Goal: Information Seeking & Learning: Learn about a topic

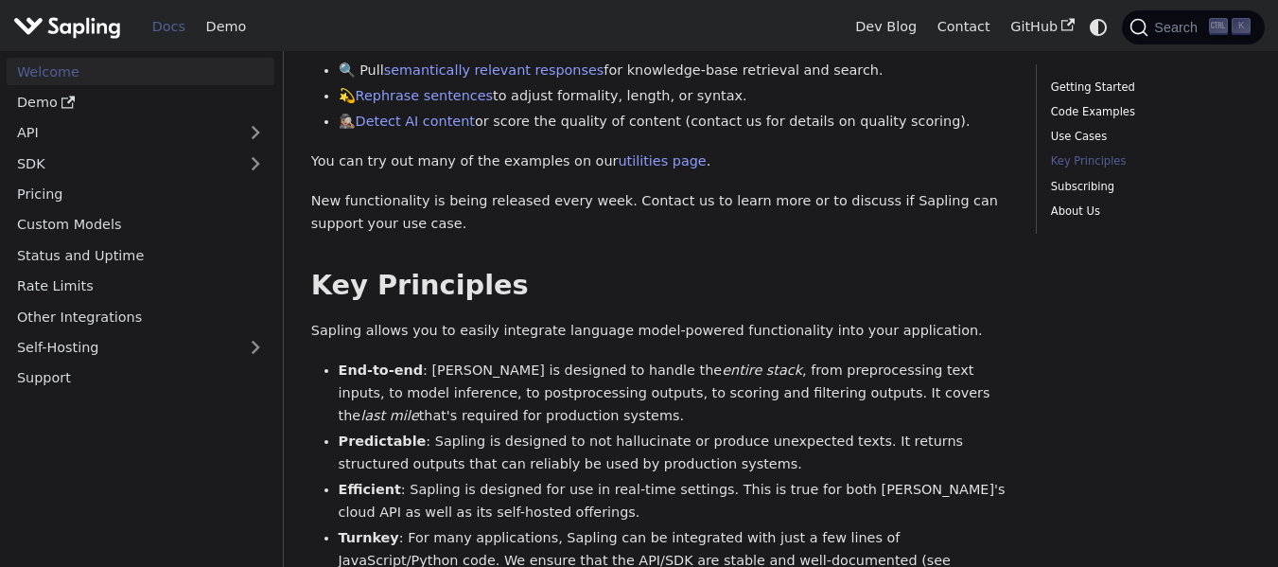
scroll to position [1135, 0]
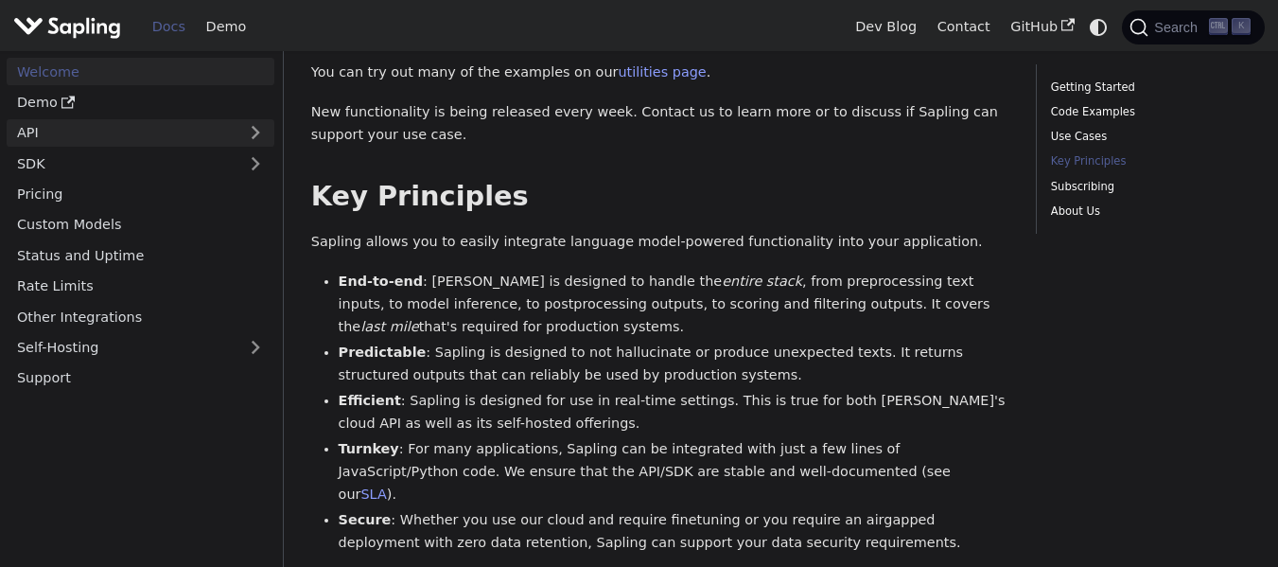
click at [203, 134] on link "API" at bounding box center [122, 132] width 230 height 27
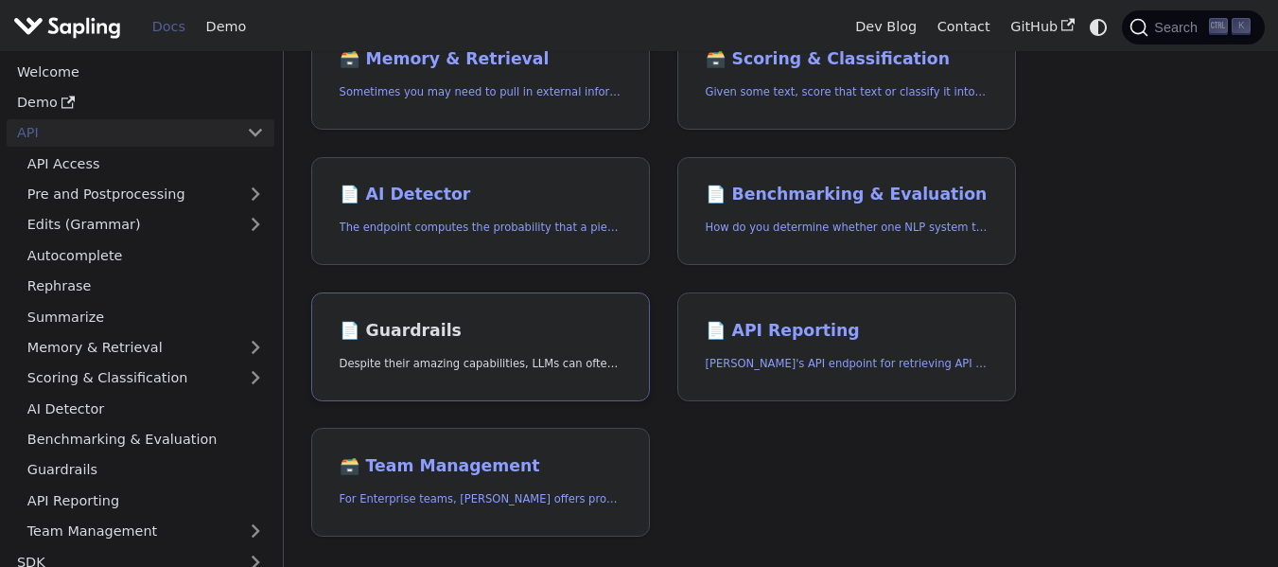
scroll to position [757, 0]
